Goal: Task Accomplishment & Management: Use online tool/utility

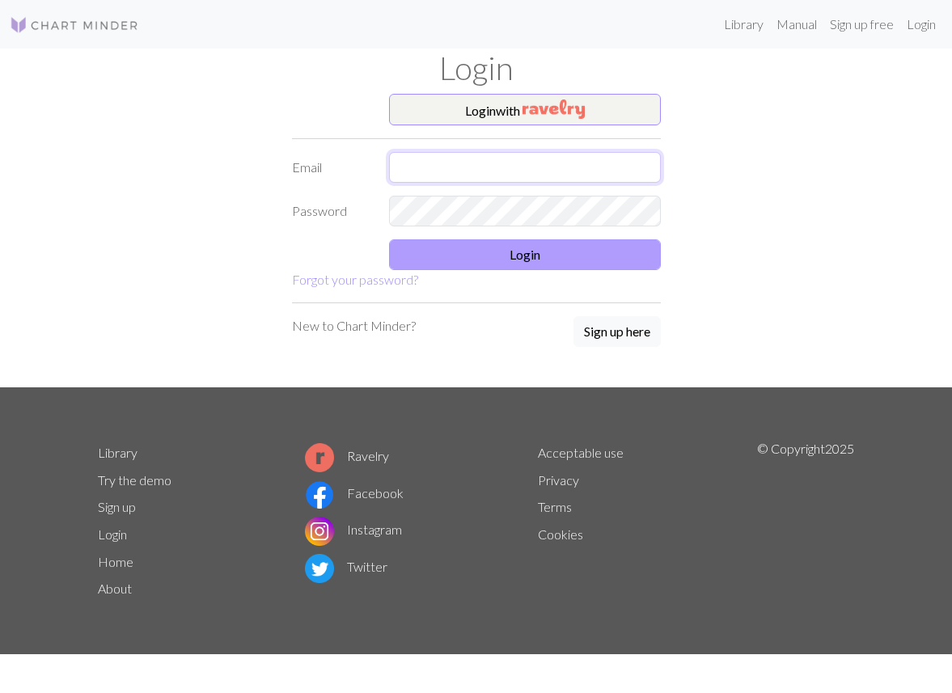
type input "[EMAIL_ADDRESS][DOMAIN_NAME]"
click at [531, 265] on button "Login" at bounding box center [525, 254] width 272 height 31
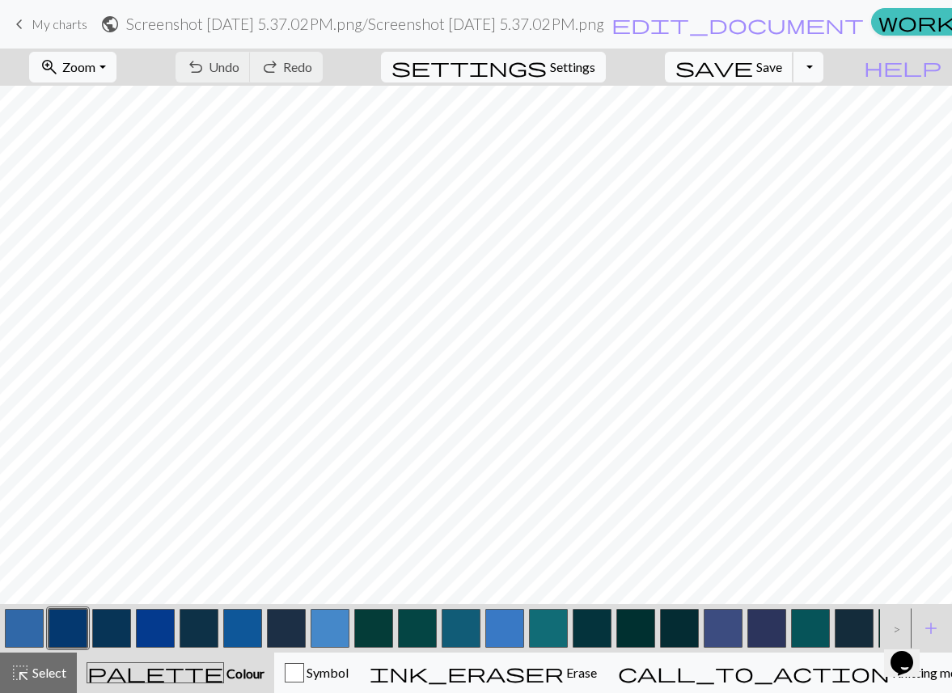
click at [753, 74] on span "save" at bounding box center [714, 67] width 78 height 23
click at [782, 71] on span "Save" at bounding box center [769, 66] width 26 height 15
click at [61, 23] on div "Chart saved" at bounding box center [476, 32] width 952 height 64
click at [57, 24] on span "My charts" at bounding box center [60, 23] width 56 height 15
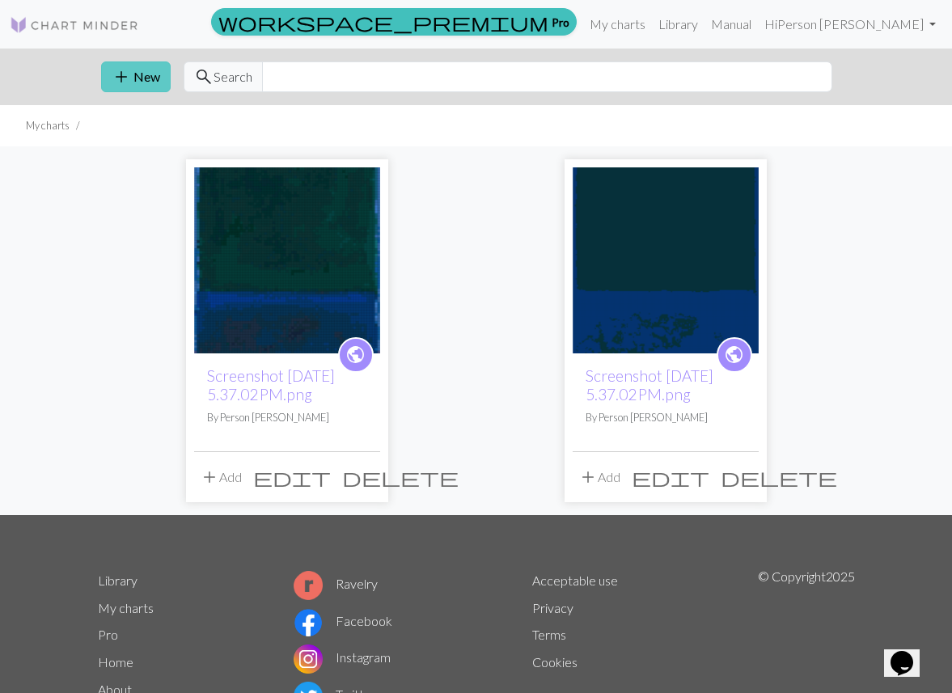
click at [151, 78] on button "add New" at bounding box center [136, 76] width 70 height 31
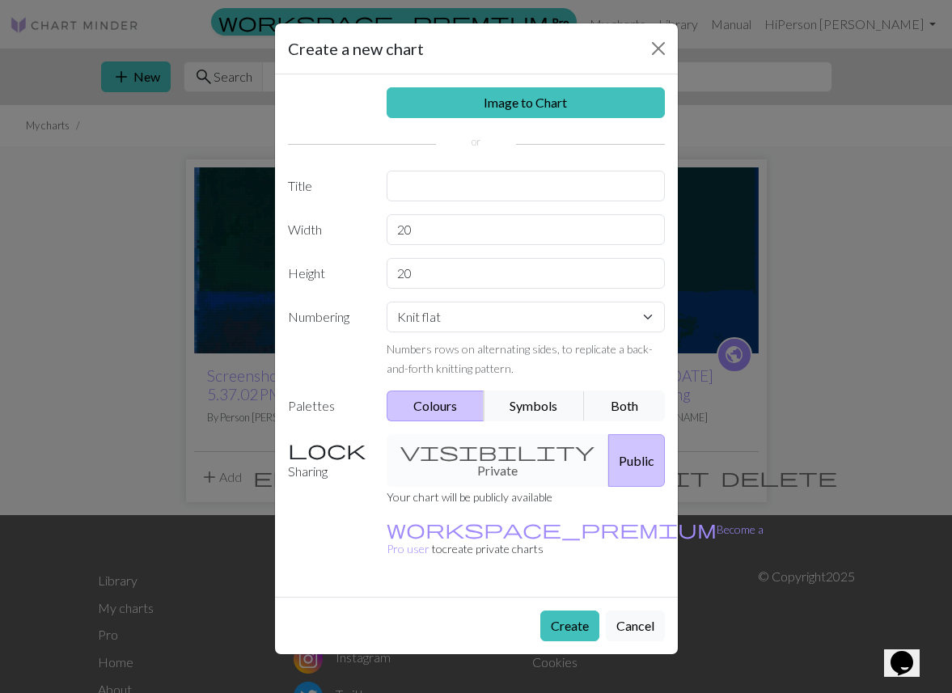
click at [475, 120] on div "Image to Chart Title Width 20 Height 20 Numbering Knit flat Knit in the round L…" at bounding box center [476, 335] width 403 height 522
click at [472, 106] on link "Image to Chart" at bounding box center [526, 102] width 278 height 31
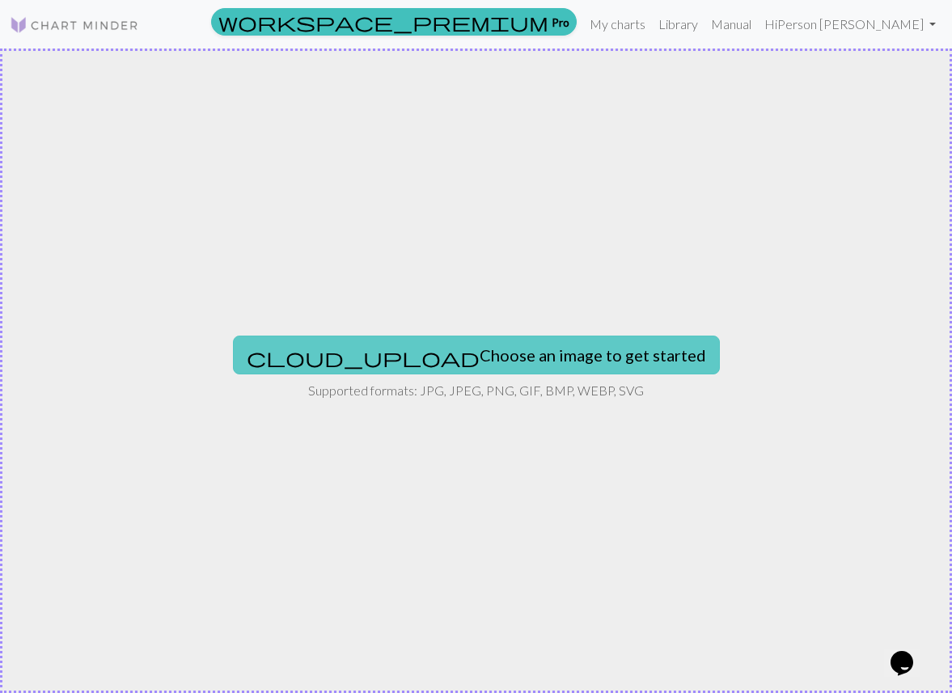
click at [440, 341] on button "cloud_upload Choose an image to get started" at bounding box center [476, 355] width 487 height 39
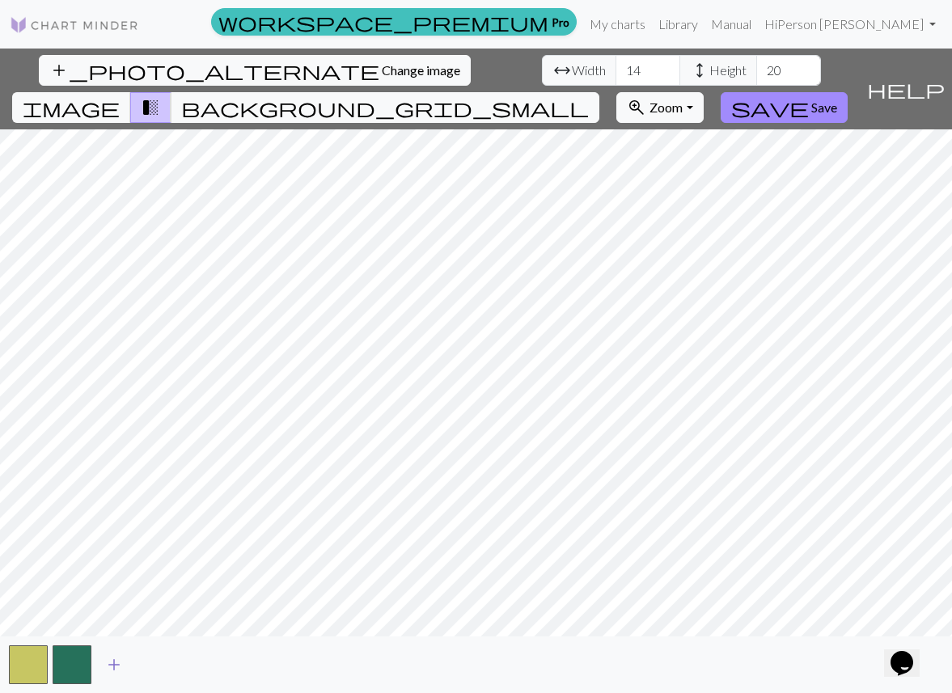
click at [116, 659] on span "add" at bounding box center [113, 664] width 19 height 23
click at [116, 659] on button "button" at bounding box center [115, 664] width 39 height 39
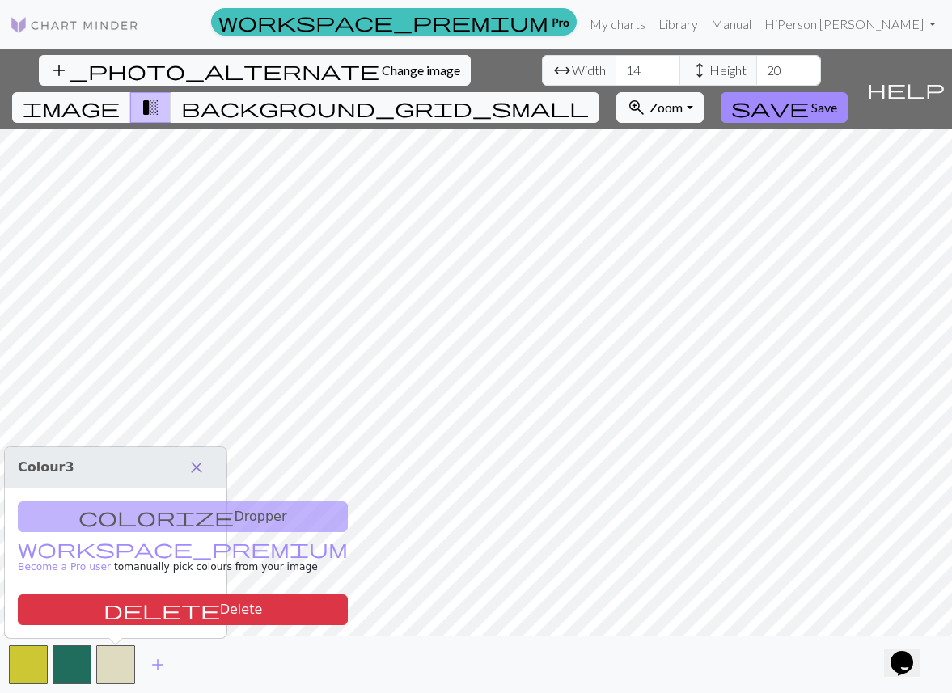
click at [197, 473] on span "close" at bounding box center [196, 467] width 19 height 23
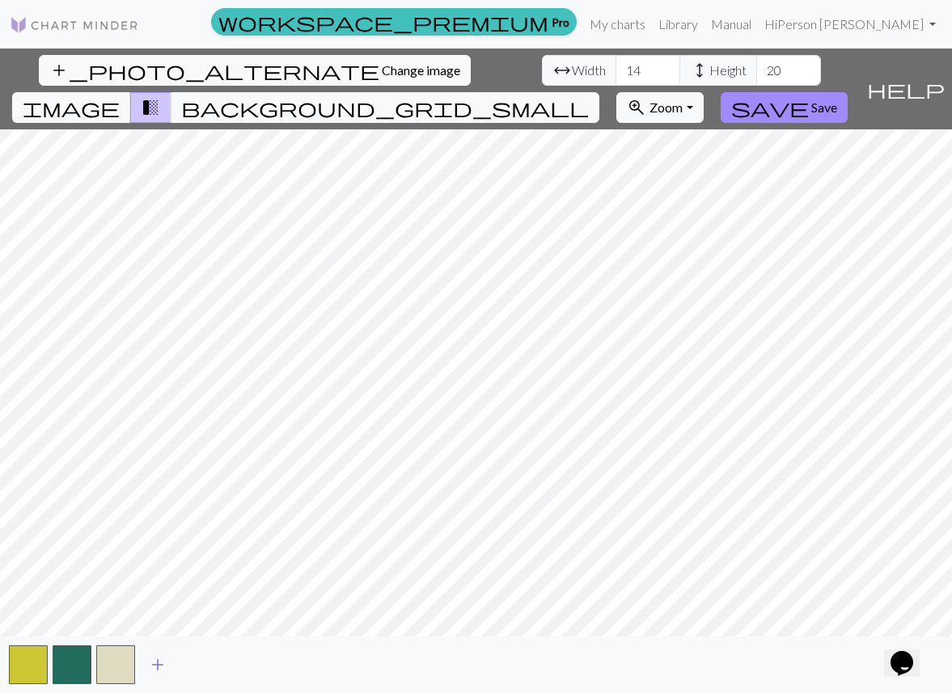
click at [160, 675] on span "add" at bounding box center [157, 664] width 19 height 23
click at [198, 672] on span "add" at bounding box center [201, 664] width 19 height 23
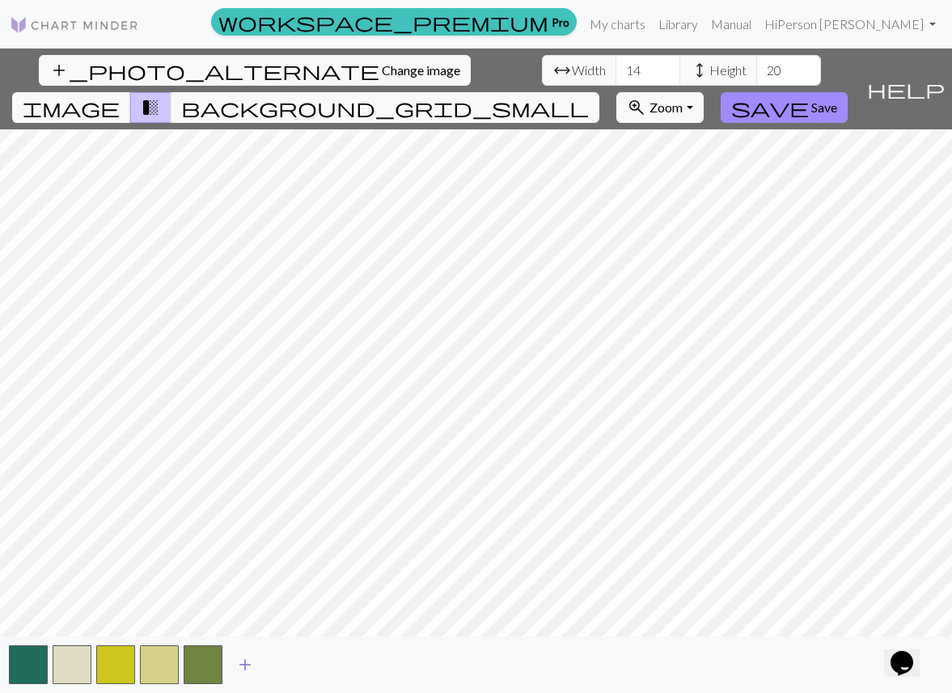
click at [244, 666] on span "add" at bounding box center [244, 664] width 19 height 23
click at [285, 668] on span "add" at bounding box center [288, 664] width 19 height 23
click at [338, 667] on span "add" at bounding box center [332, 664] width 19 height 23
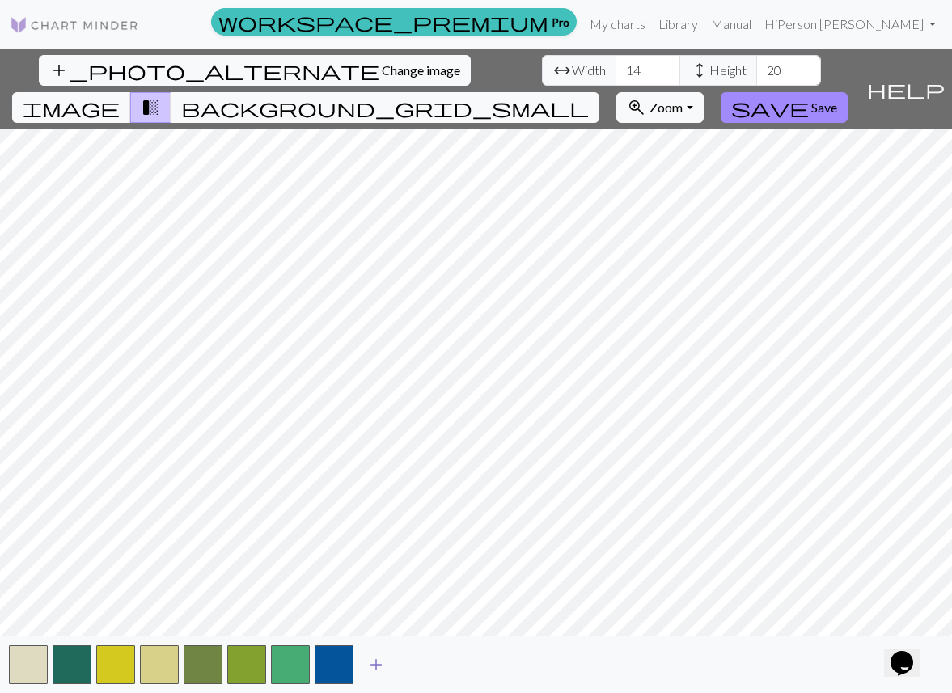
click at [376, 665] on span "add" at bounding box center [375, 664] width 19 height 23
click at [430, 664] on button "add" at bounding box center [420, 664] width 40 height 31
click at [462, 663] on span "add" at bounding box center [463, 664] width 19 height 23
click at [615, 73] on input "14" at bounding box center [647, 70] width 65 height 31
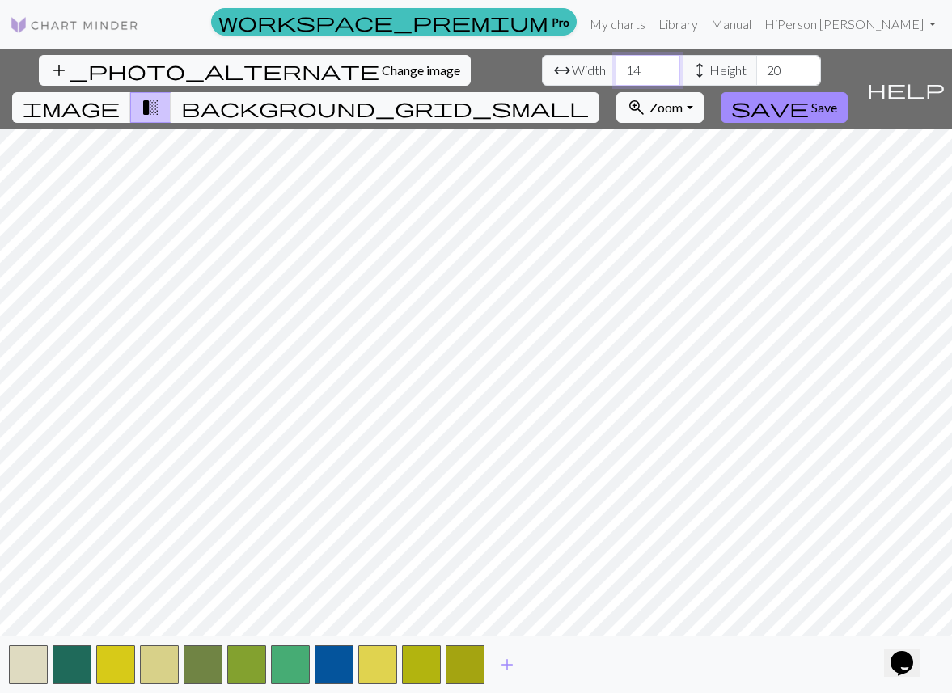
click at [615, 72] on input "14" at bounding box center [647, 70] width 65 height 31
type input "78"
click at [756, 75] on input "20" at bounding box center [788, 70] width 65 height 31
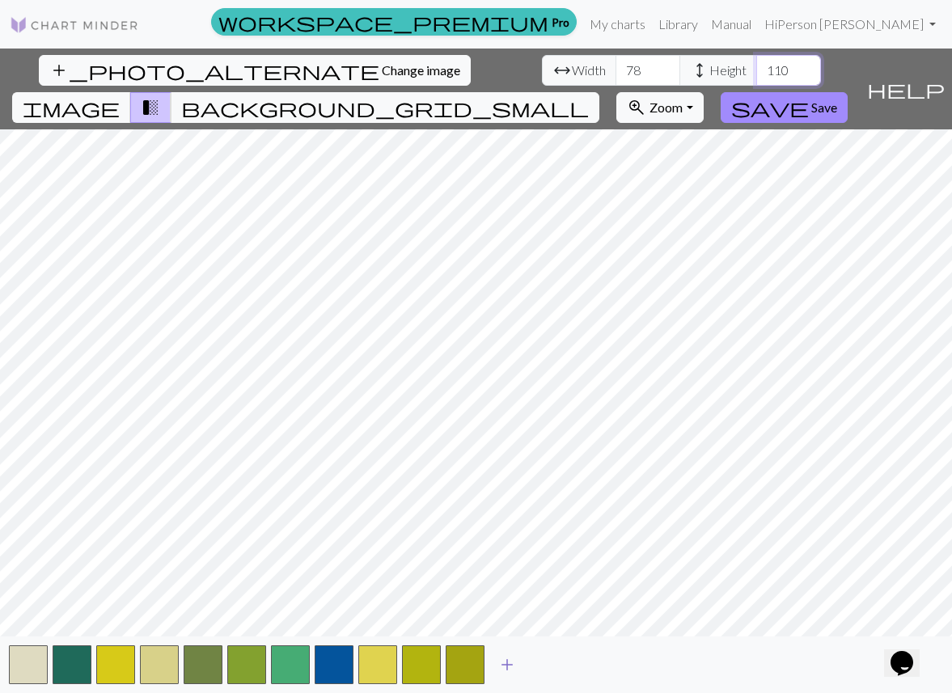
type input "110"
click at [511, 664] on span "add" at bounding box center [506, 664] width 19 height 23
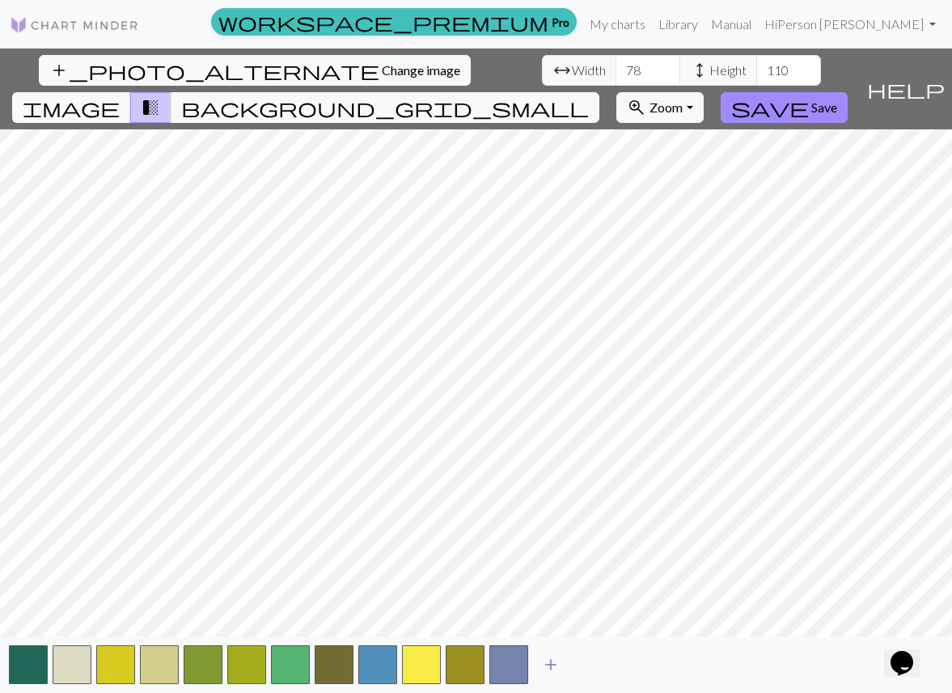
click at [557, 662] on span "add" at bounding box center [550, 664] width 19 height 23
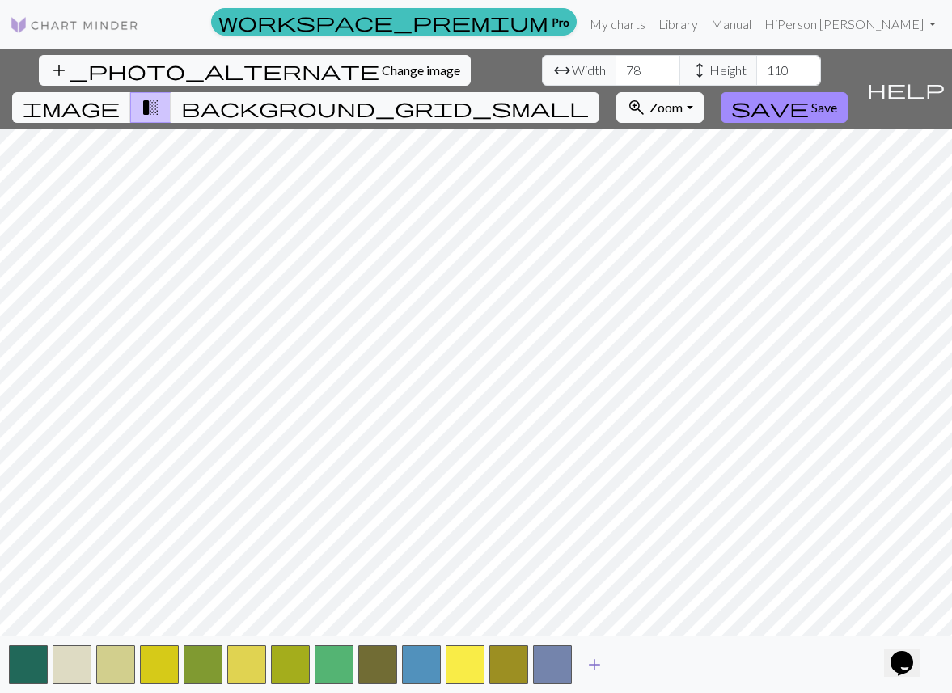
click at [604, 666] on button "add" at bounding box center [594, 664] width 40 height 31
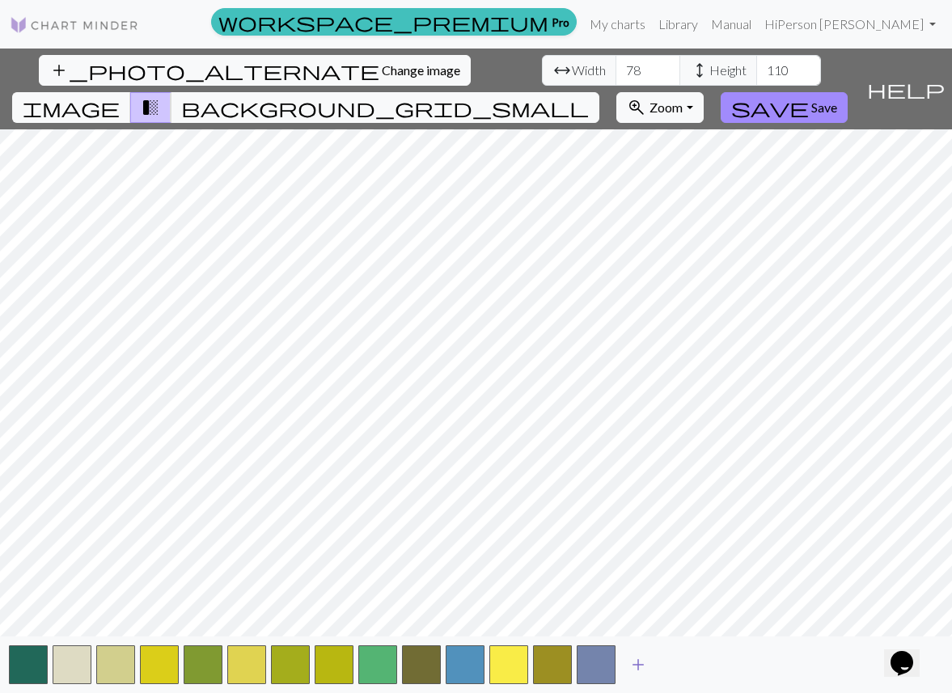
click at [641, 665] on span "add" at bounding box center [637, 664] width 19 height 23
click at [679, 667] on span "add" at bounding box center [681, 664] width 19 height 23
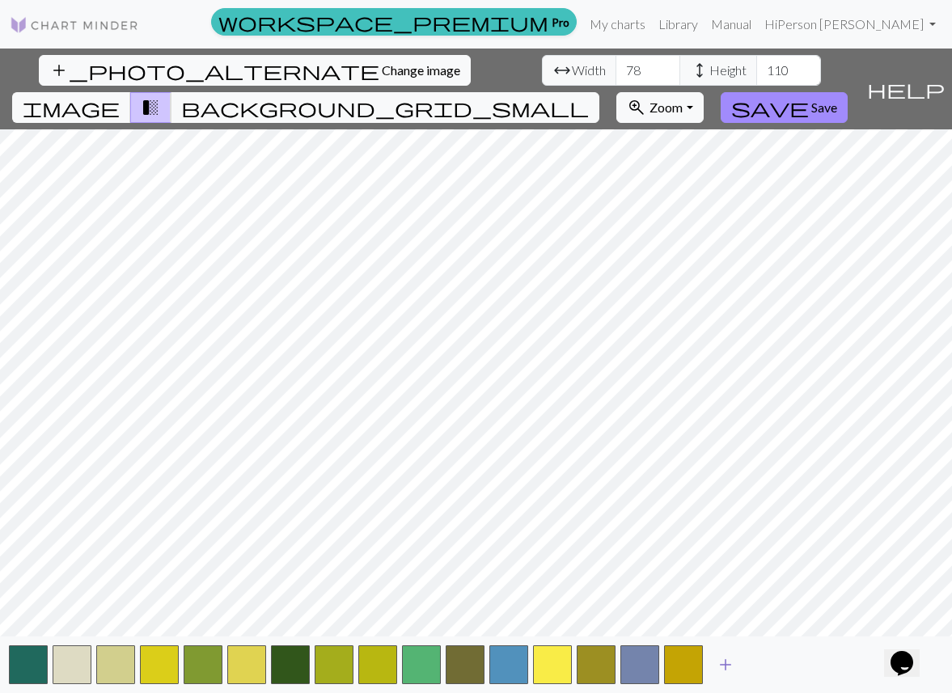
click at [732, 667] on span "add" at bounding box center [725, 664] width 19 height 23
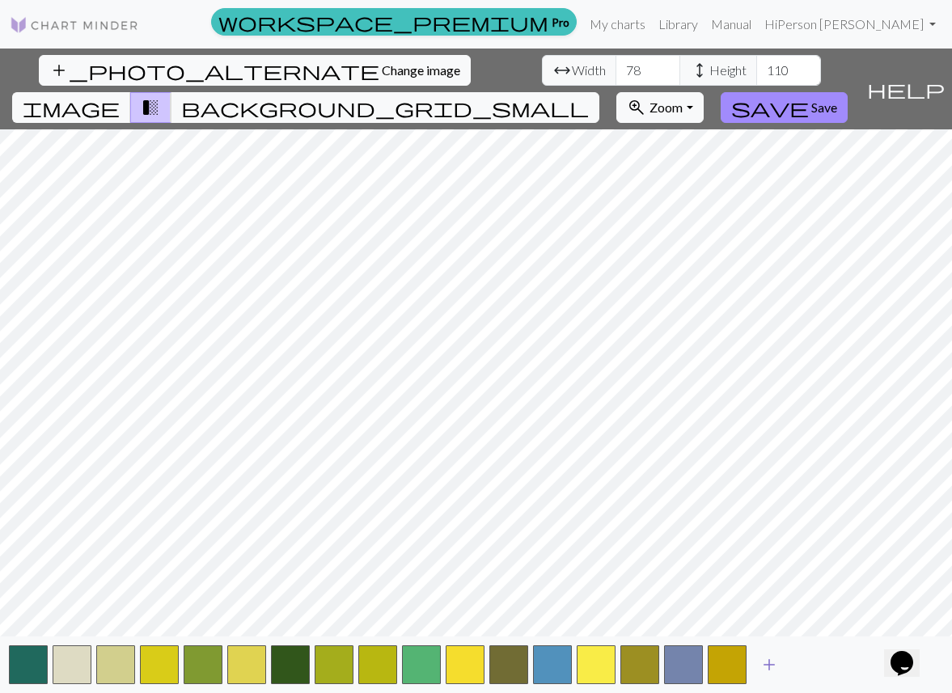
click at [776, 666] on span "add" at bounding box center [768, 664] width 19 height 23
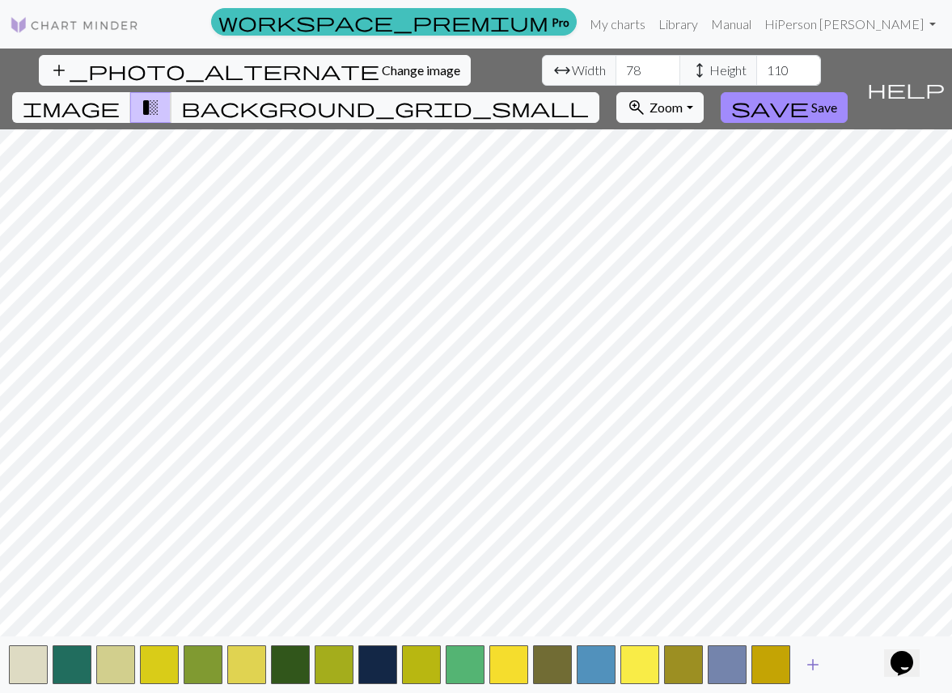
click at [810, 667] on span "add" at bounding box center [812, 664] width 19 height 23
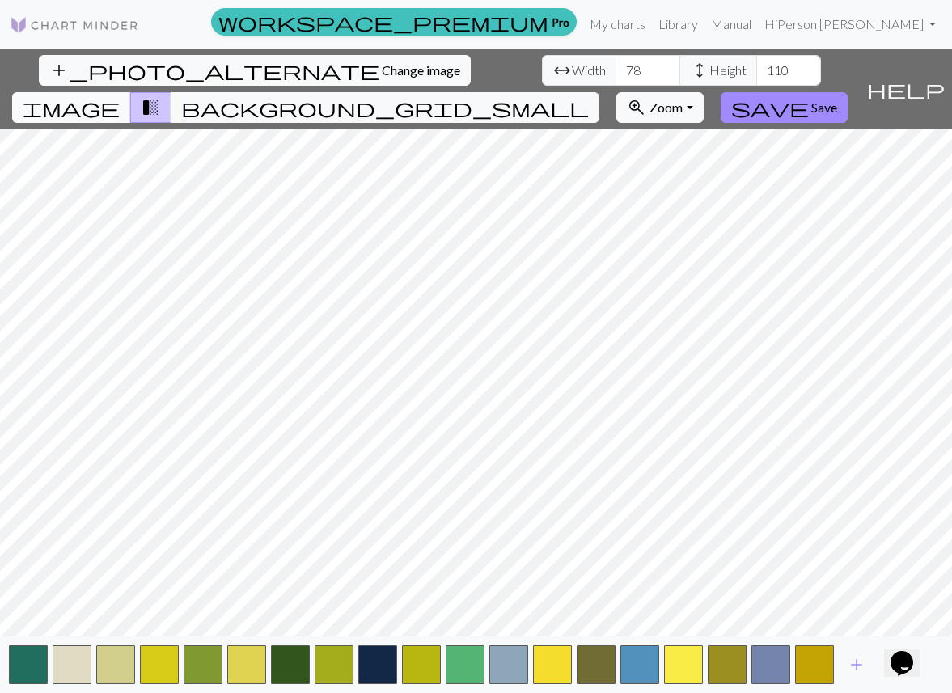
click at [120, 96] on span "image" at bounding box center [71, 107] width 97 height 23
click at [160, 96] on span "transition_fade" at bounding box center [150, 107] width 19 height 23
click at [120, 96] on span "image" at bounding box center [71, 107] width 97 height 23
click at [160, 96] on span "transition_fade" at bounding box center [150, 107] width 19 height 23
click at [589, 96] on span "background_grid_small" at bounding box center [385, 107] width 408 height 23
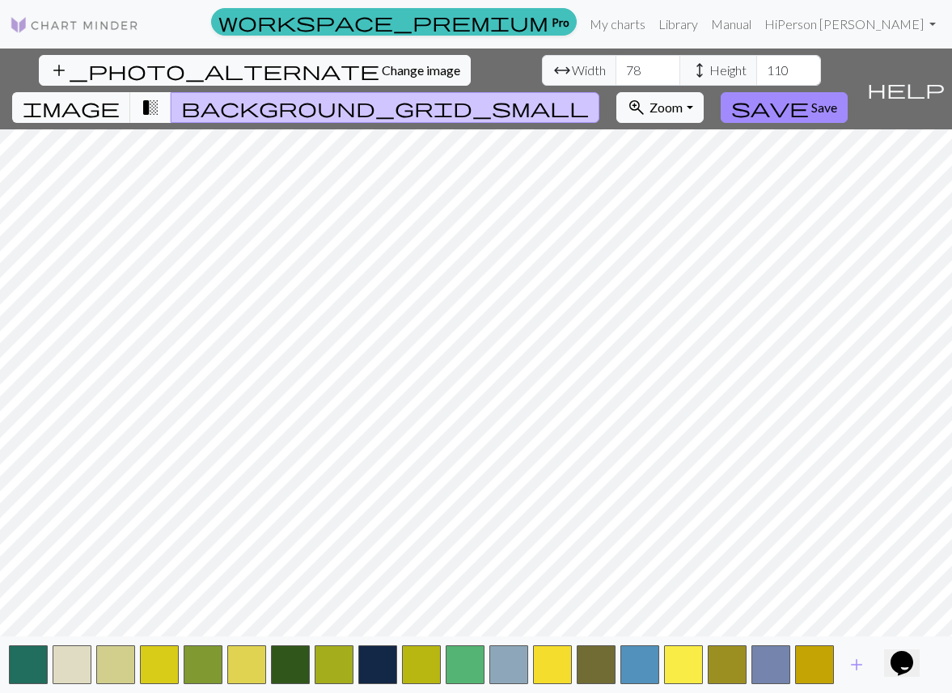
click at [160, 96] on span "transition_fade" at bounding box center [150, 107] width 19 height 23
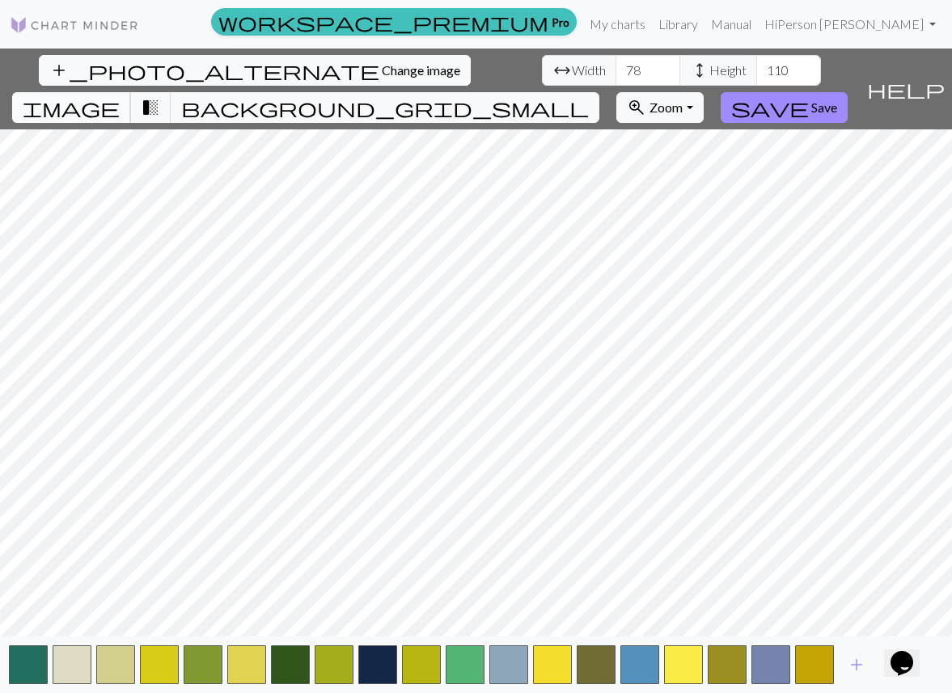
click at [120, 96] on span "image" at bounding box center [71, 107] width 97 height 23
click at [703, 92] on button "zoom_in Zoom Zoom" at bounding box center [659, 107] width 87 height 31
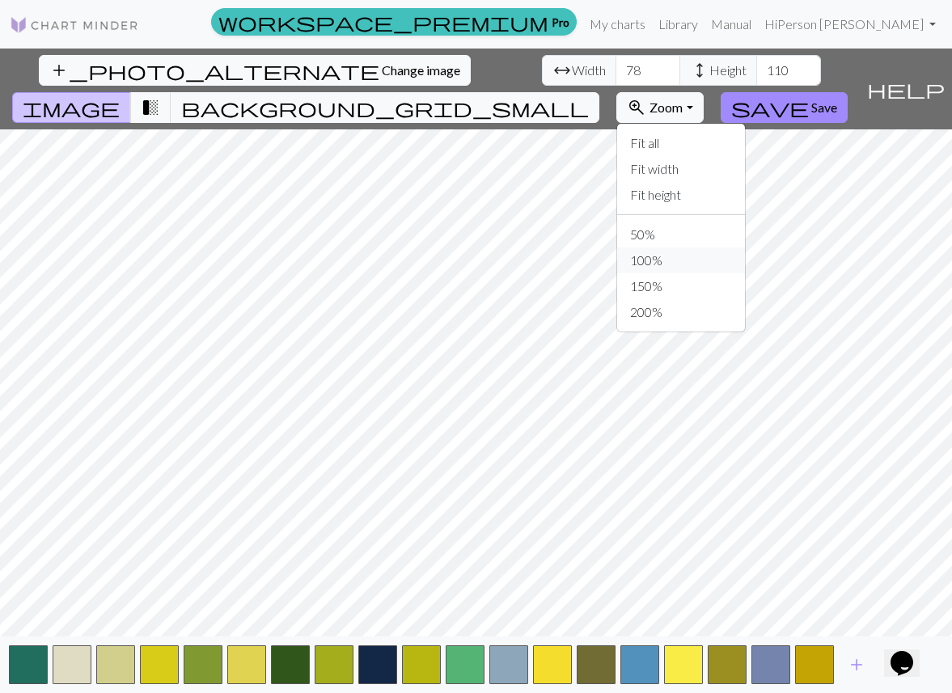
click at [745, 247] on button "100%" at bounding box center [681, 260] width 128 height 26
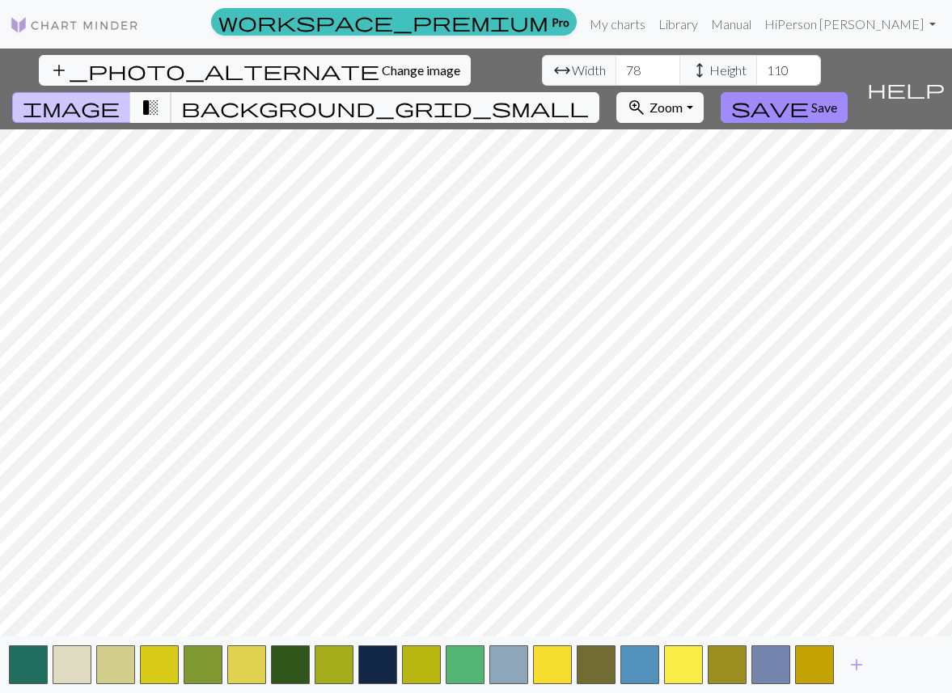
click at [160, 96] on span "transition_fade" at bounding box center [150, 107] width 19 height 23
click at [120, 96] on span "image" at bounding box center [71, 107] width 97 height 23
click at [837, 99] on span "Save" at bounding box center [824, 106] width 26 height 15
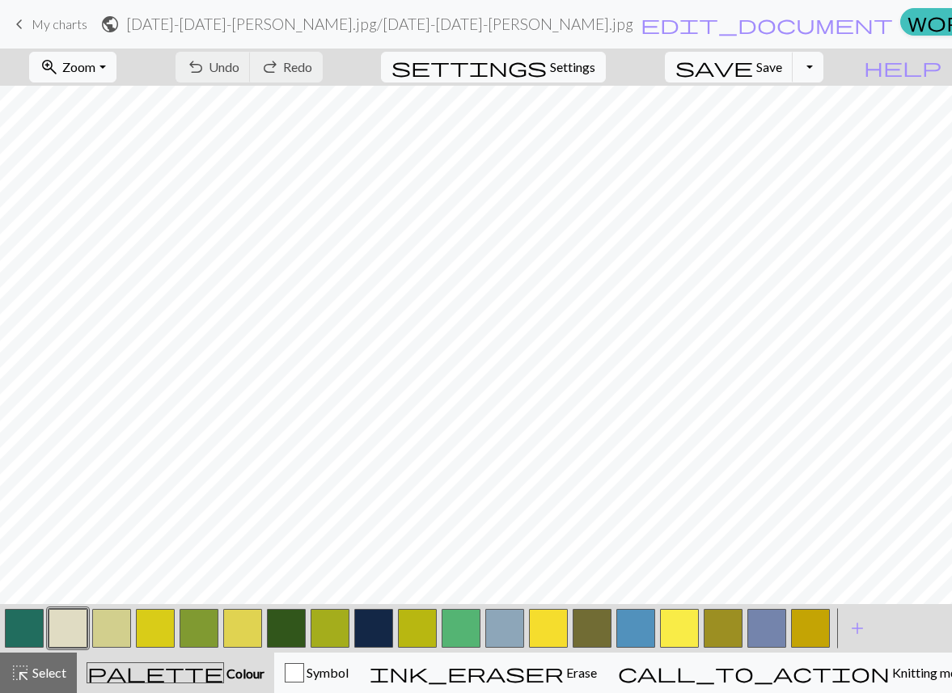
click at [53, 36] on link "keyboard_arrow_left My charts" at bounding box center [49, 24] width 78 height 27
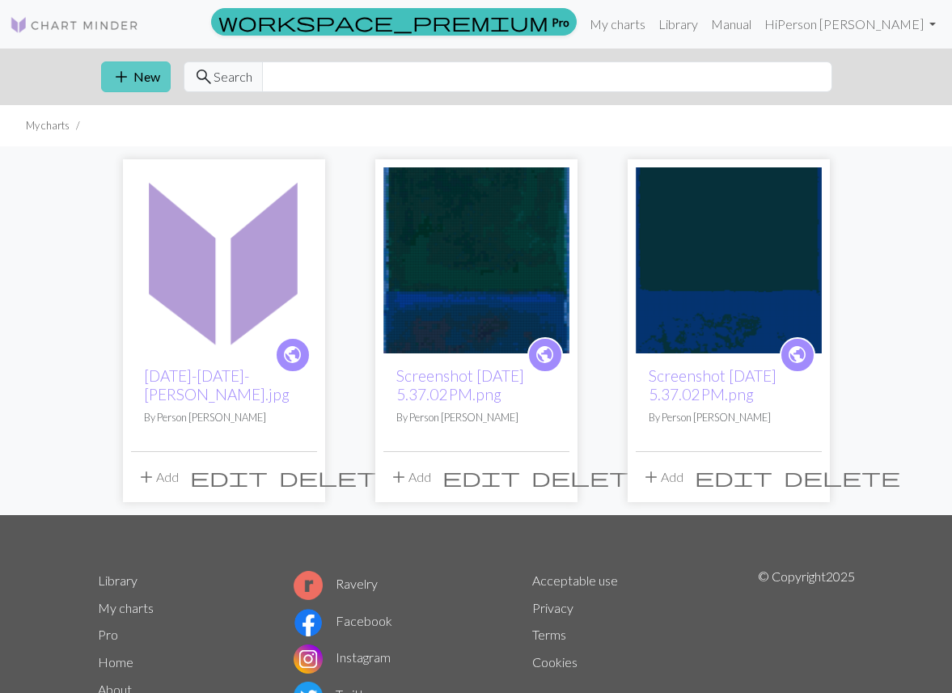
click at [150, 88] on button "add New" at bounding box center [136, 76] width 70 height 31
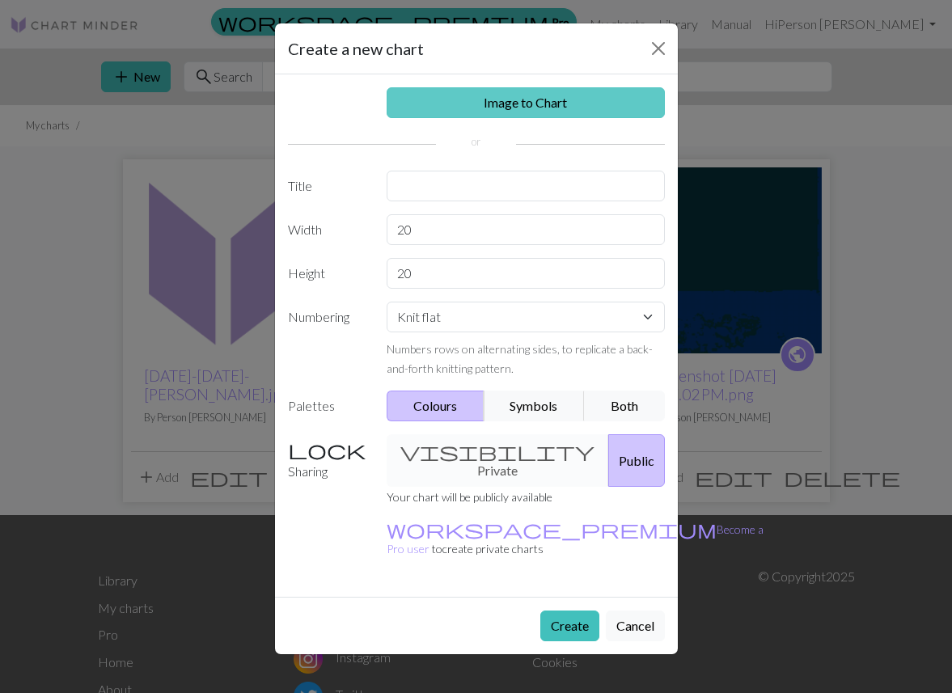
click at [492, 98] on link "Image to Chart" at bounding box center [526, 102] width 278 height 31
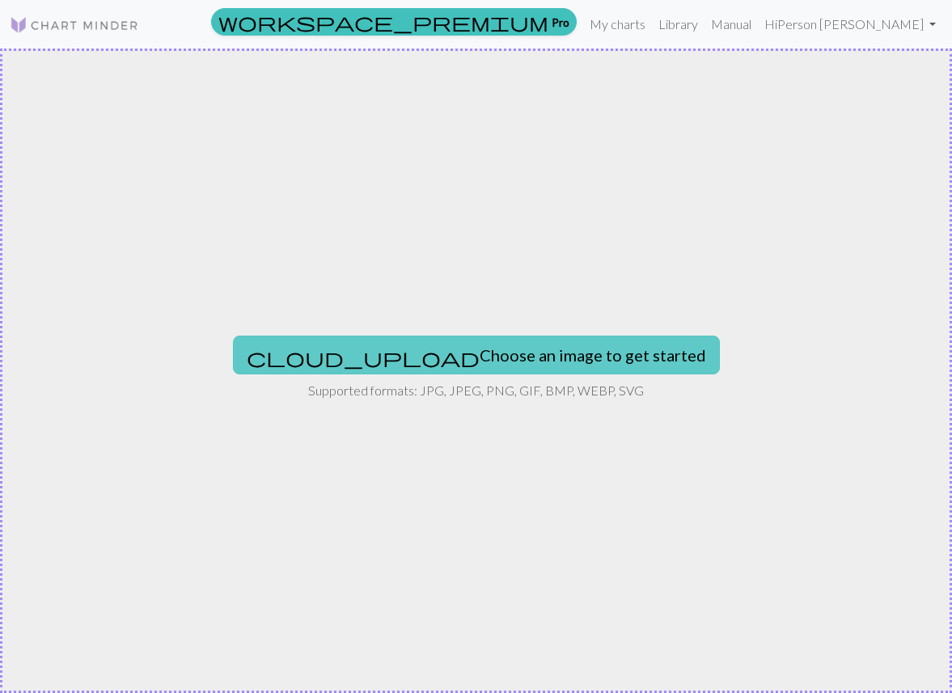
click at [360, 349] on span "cloud_upload" at bounding box center [363, 357] width 233 height 23
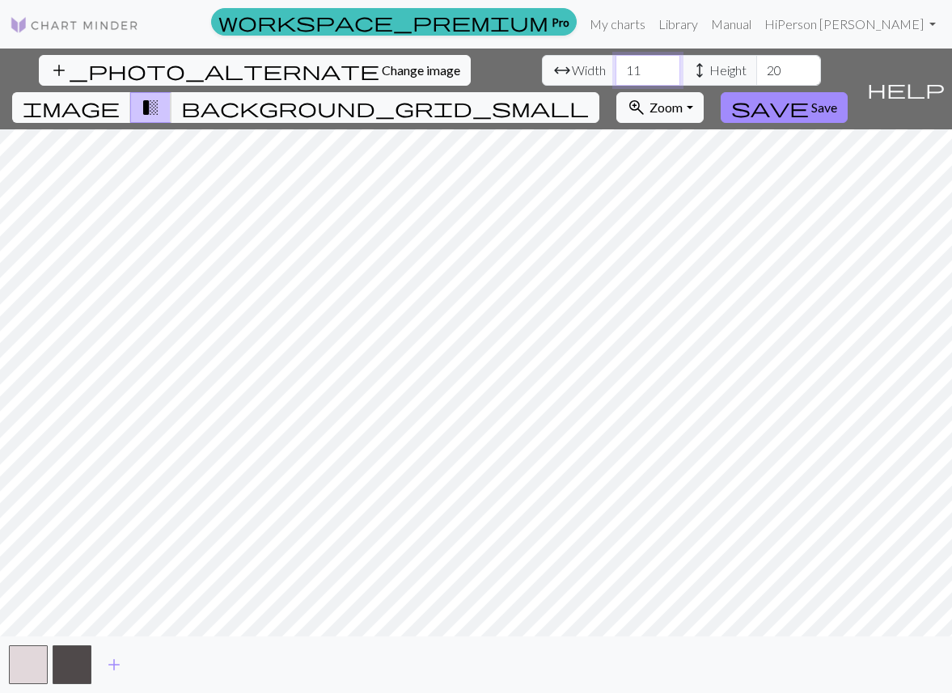
click at [615, 70] on input "11" at bounding box center [647, 70] width 65 height 31
type input "1"
click at [615, 73] on input "1" at bounding box center [647, 70] width 65 height 31
type input "67"
click at [756, 75] on input "20" at bounding box center [788, 70] width 65 height 31
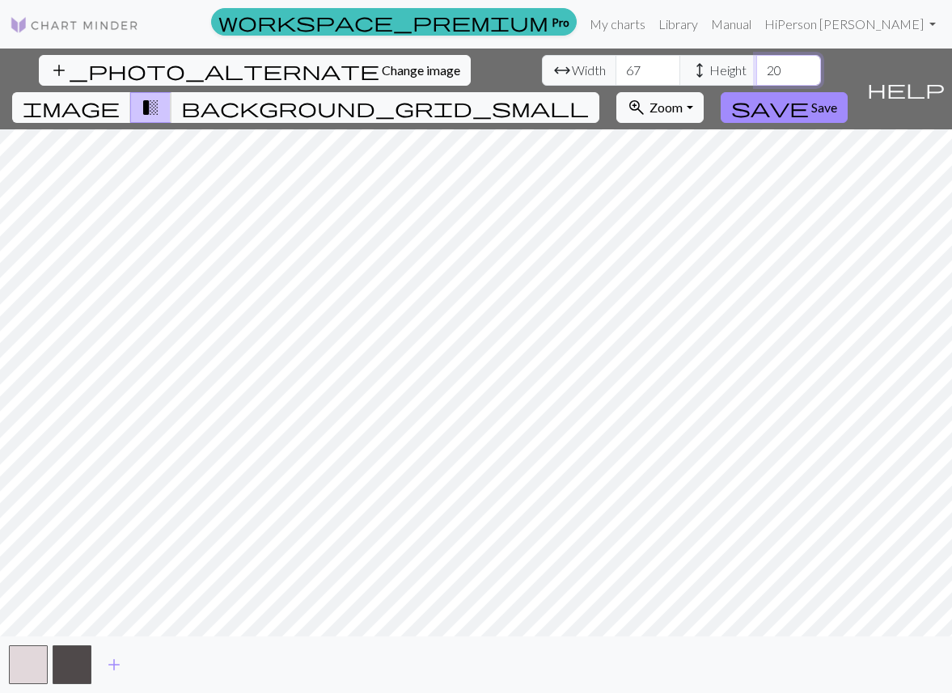
drag, startPoint x: 424, startPoint y: 69, endPoint x: 437, endPoint y: 69, distance: 12.9
click at [756, 69] on input "20" at bounding box center [788, 70] width 65 height 31
type input "110"
click at [125, 656] on button "add" at bounding box center [114, 664] width 40 height 31
click at [164, 665] on span "add" at bounding box center [157, 664] width 19 height 23
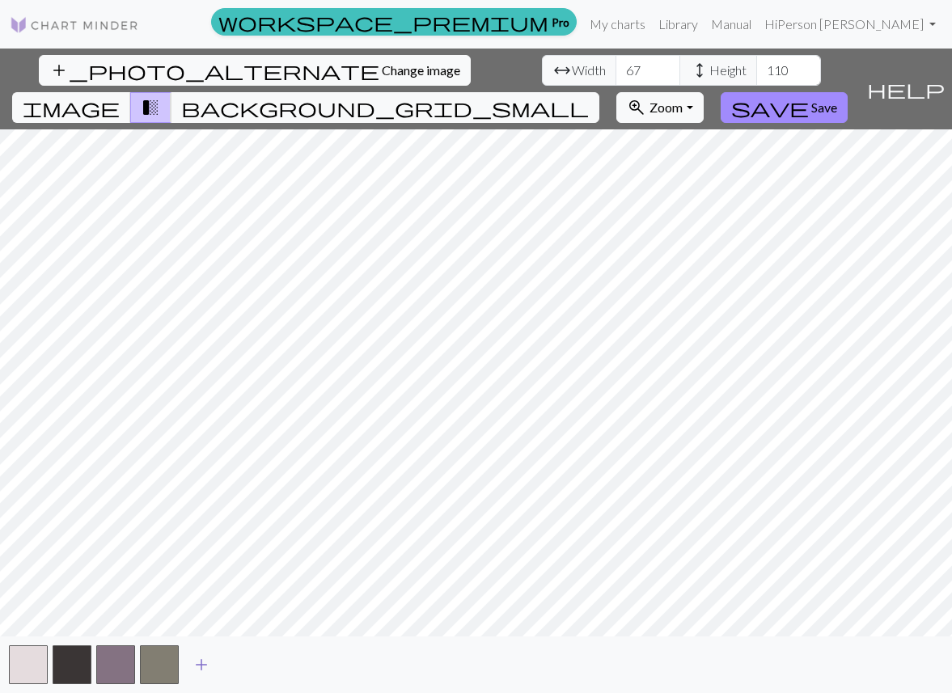
click at [197, 666] on span "add" at bounding box center [201, 664] width 19 height 23
click at [255, 666] on button "add" at bounding box center [245, 664] width 40 height 31
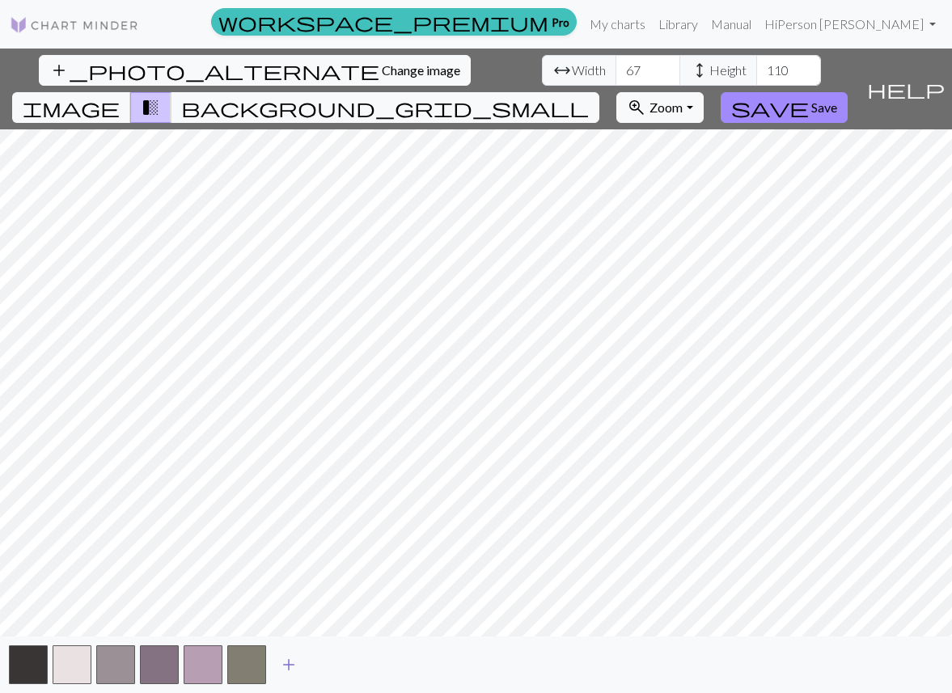
click at [285, 666] on span "add" at bounding box center [288, 664] width 19 height 23
click at [338, 667] on span "add" at bounding box center [332, 664] width 19 height 23
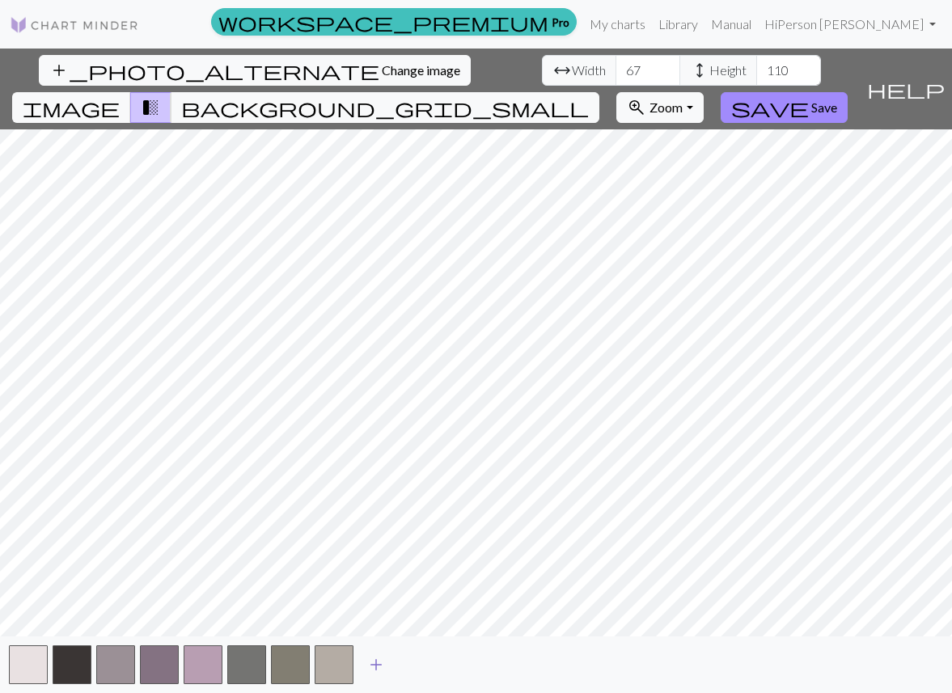
click at [387, 668] on button "add" at bounding box center [376, 664] width 40 height 31
click at [429, 670] on span "add" at bounding box center [419, 664] width 19 height 23
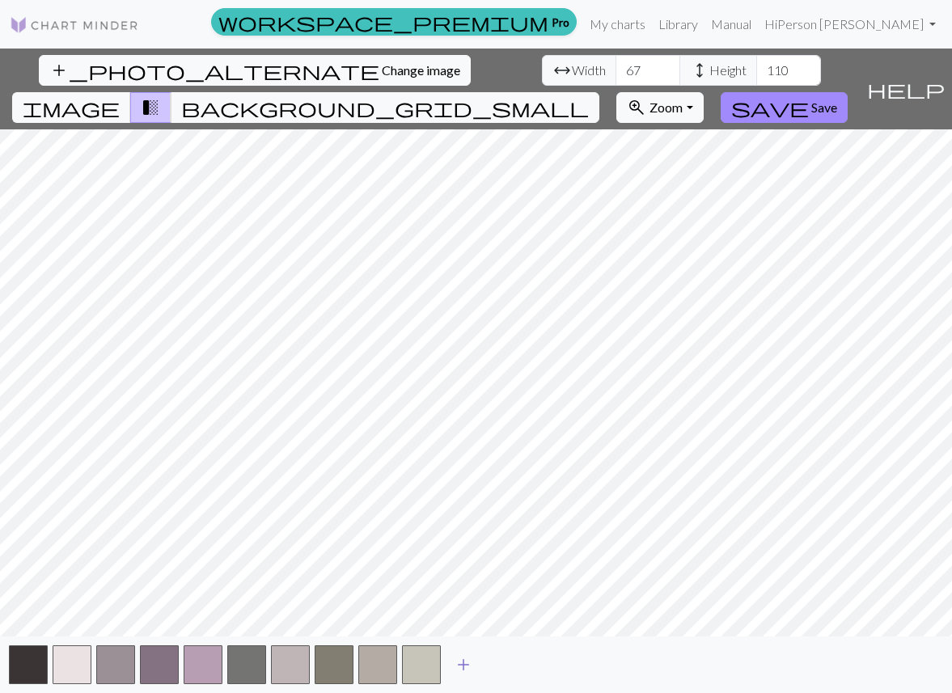
click at [471, 670] on span "add" at bounding box center [463, 664] width 19 height 23
click at [509, 668] on span "add" at bounding box center [506, 664] width 19 height 23
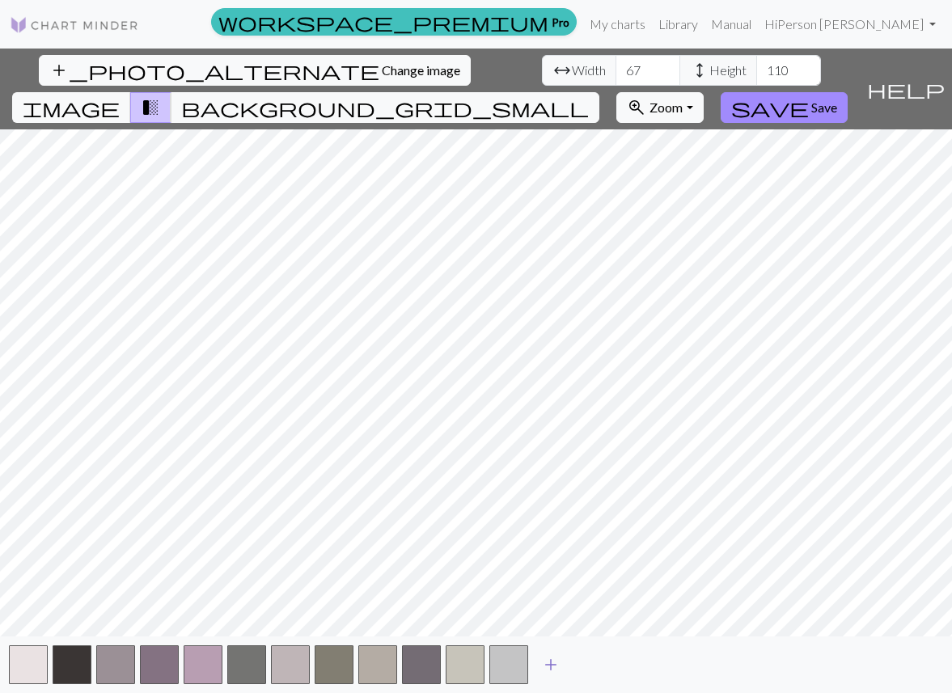
click at [549, 669] on span "add" at bounding box center [550, 664] width 19 height 23
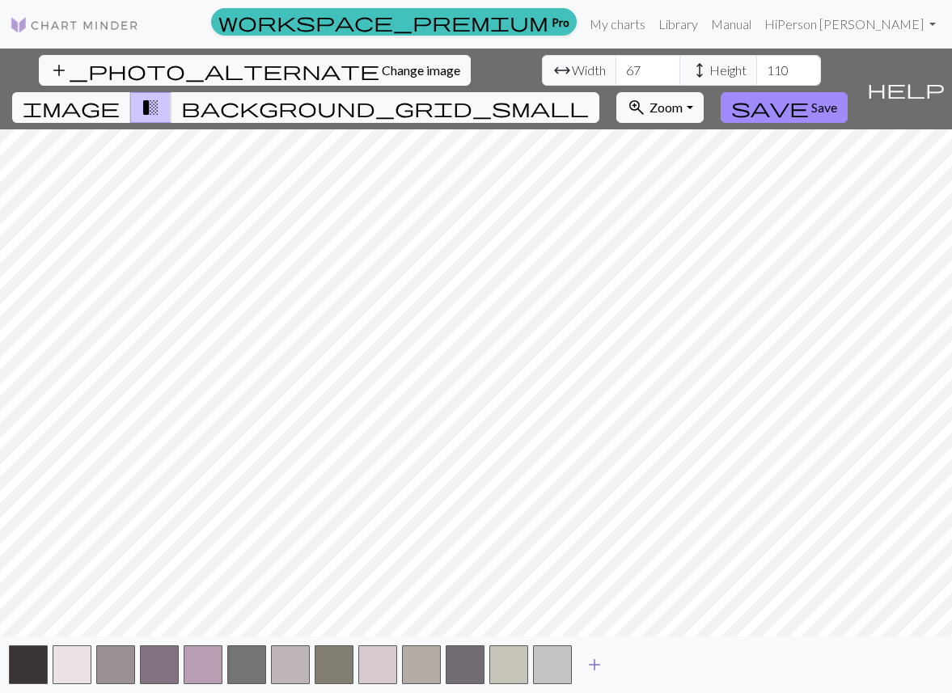
click at [589, 666] on span "add" at bounding box center [594, 664] width 19 height 23
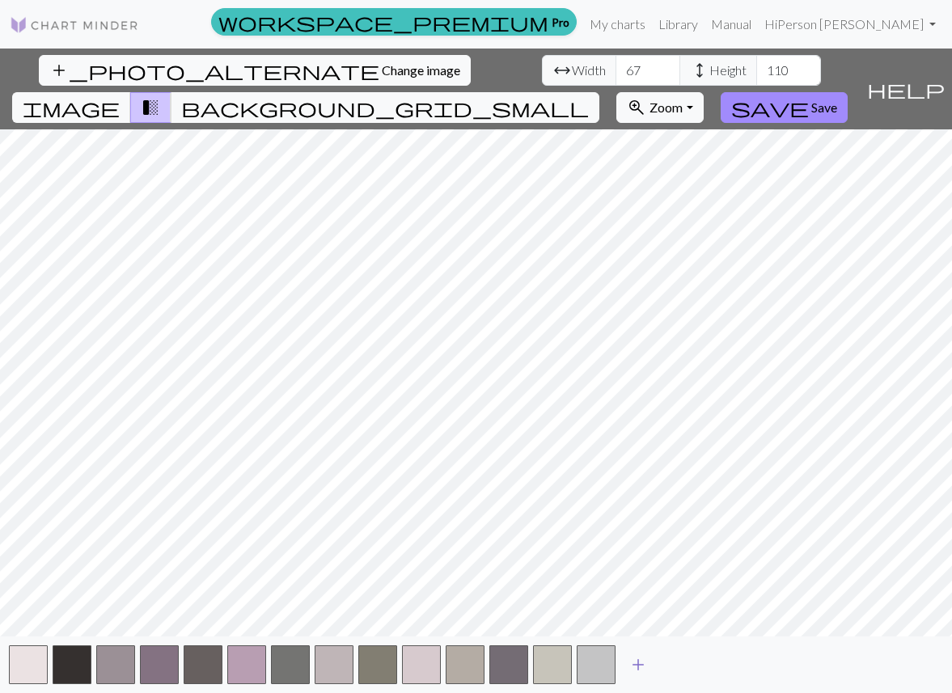
click at [639, 663] on span "add" at bounding box center [637, 664] width 19 height 23
click at [683, 666] on span "add" at bounding box center [681, 664] width 19 height 23
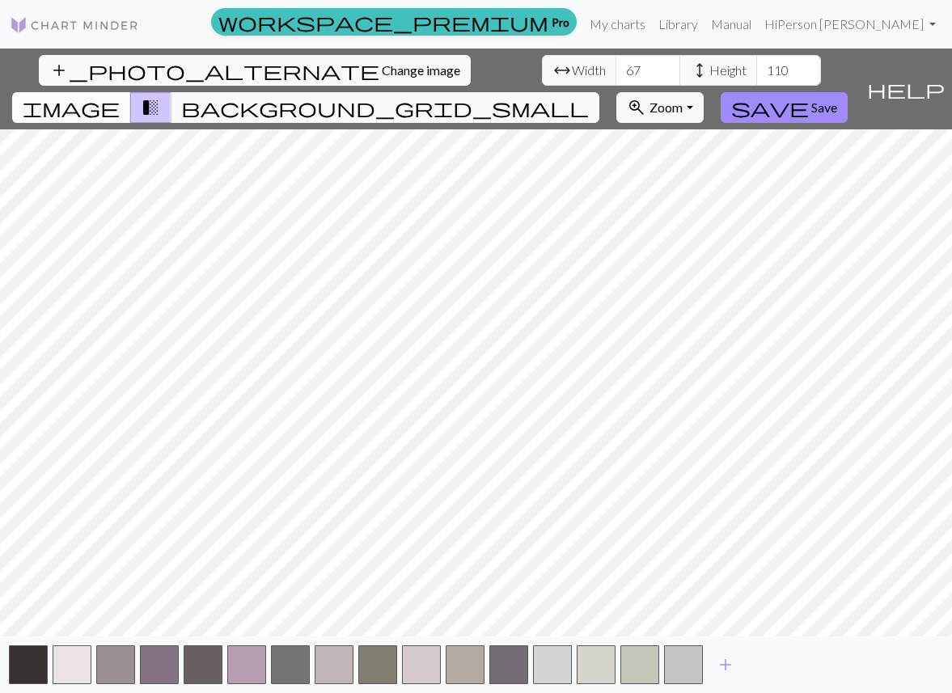
click at [120, 96] on span "image" at bounding box center [71, 107] width 97 height 23
click at [703, 92] on button "zoom_in Zoom Zoom" at bounding box center [659, 107] width 87 height 31
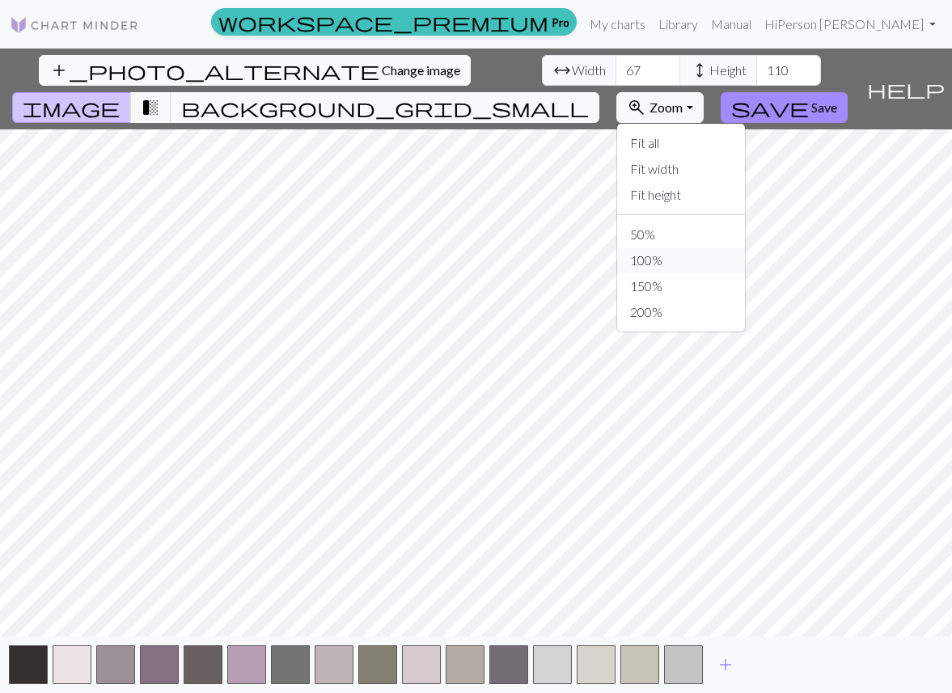
click at [742, 247] on button "100%" at bounding box center [681, 260] width 128 height 26
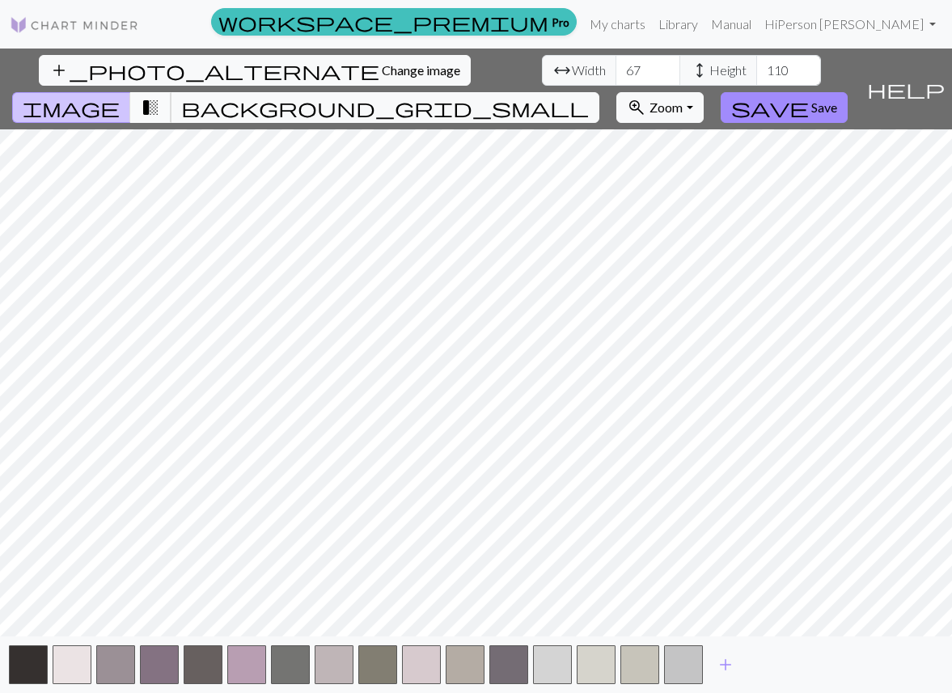
click at [160, 96] on span "transition_fade" at bounding box center [150, 107] width 19 height 23
click at [589, 96] on span "background_grid_small" at bounding box center [385, 107] width 408 height 23
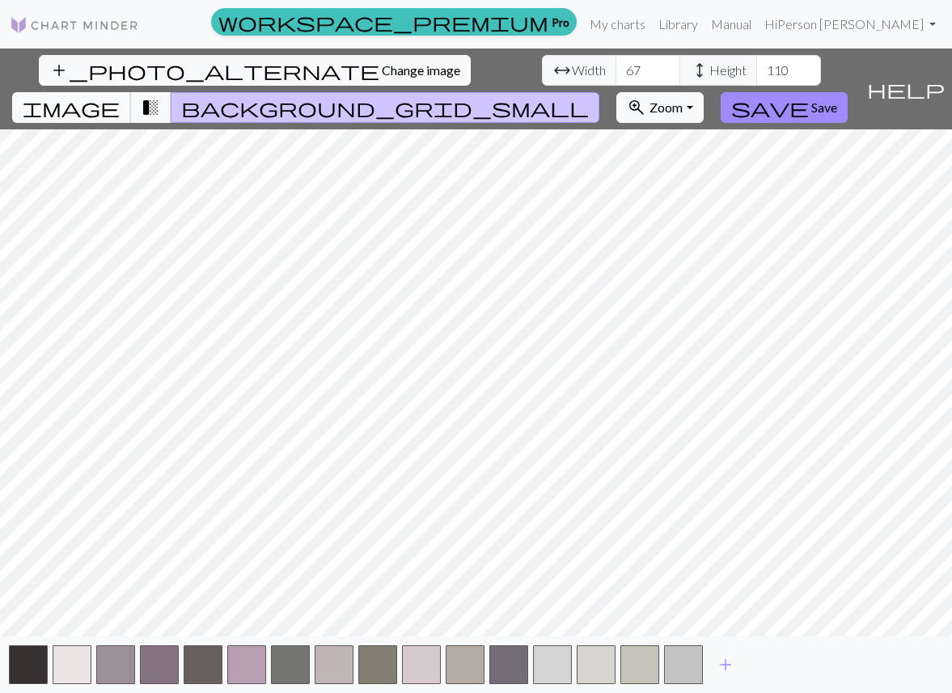
click at [120, 96] on span "image" at bounding box center [71, 107] width 97 height 23
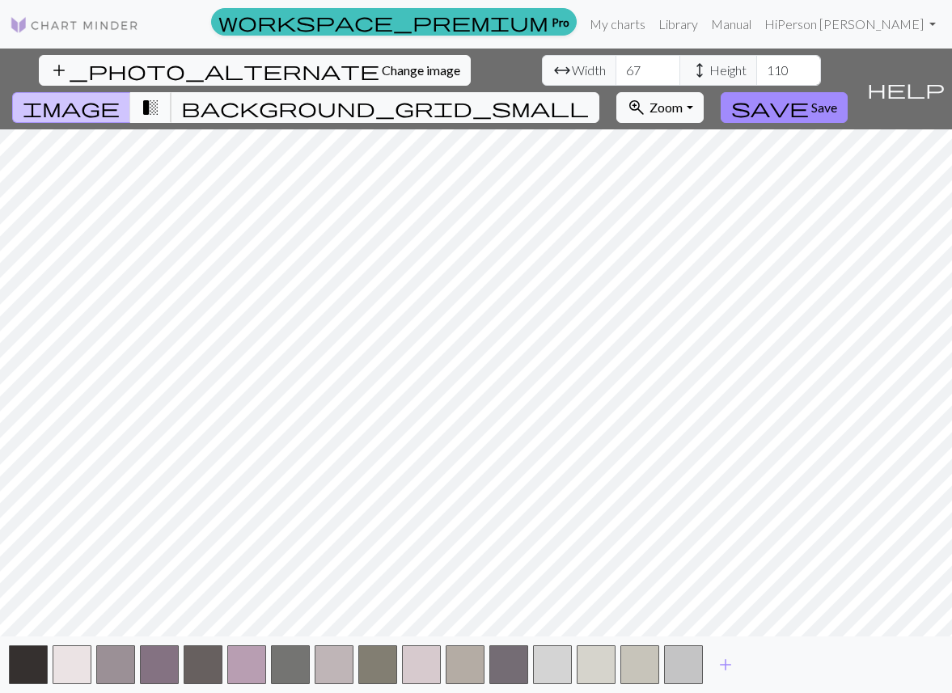
click at [160, 96] on span "transition_fade" at bounding box center [150, 107] width 19 height 23
